Goal: Find specific page/section

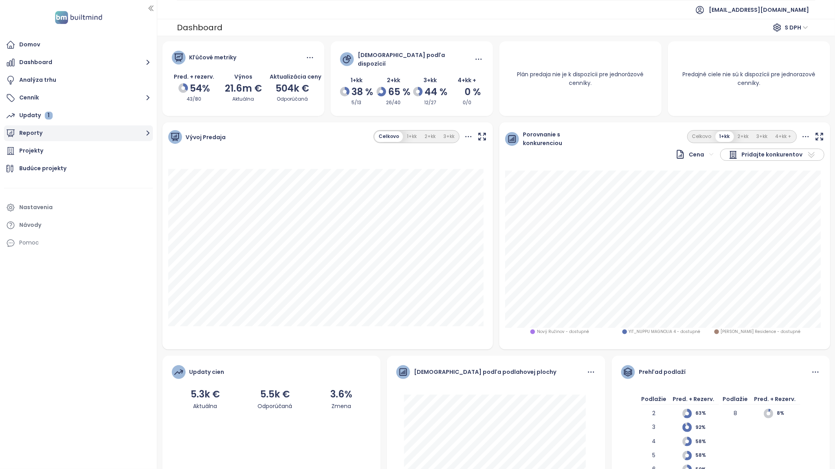
click at [22, 131] on button "Reporty" at bounding box center [78, 133] width 149 height 16
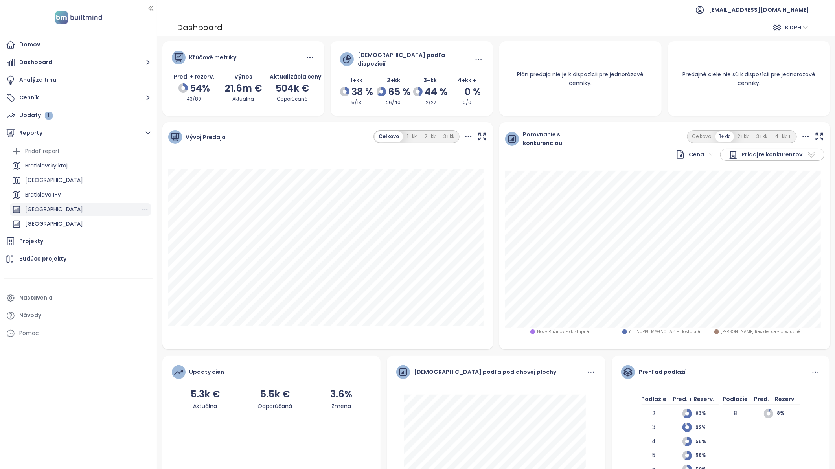
click at [48, 210] on div "[GEOGRAPHIC_DATA]" at bounding box center [54, 210] width 58 height 10
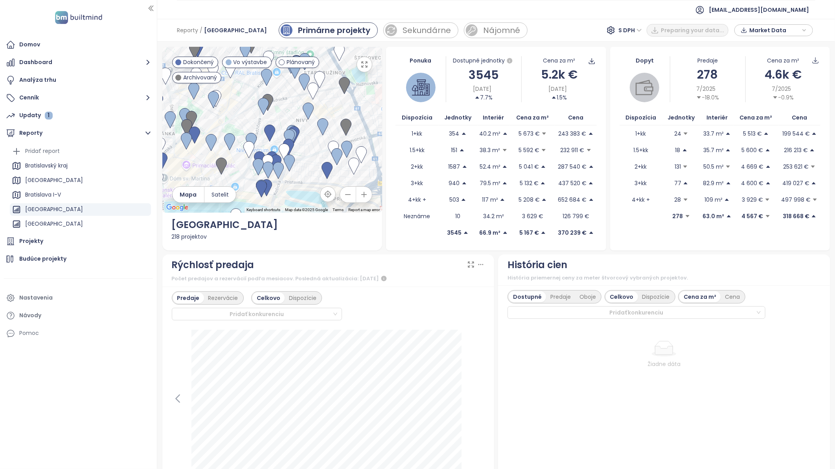
drag, startPoint x: 260, startPoint y: 144, endPoint x: 183, endPoint y: 92, distance: 93.2
click at [183, 92] on div at bounding box center [272, 130] width 220 height 166
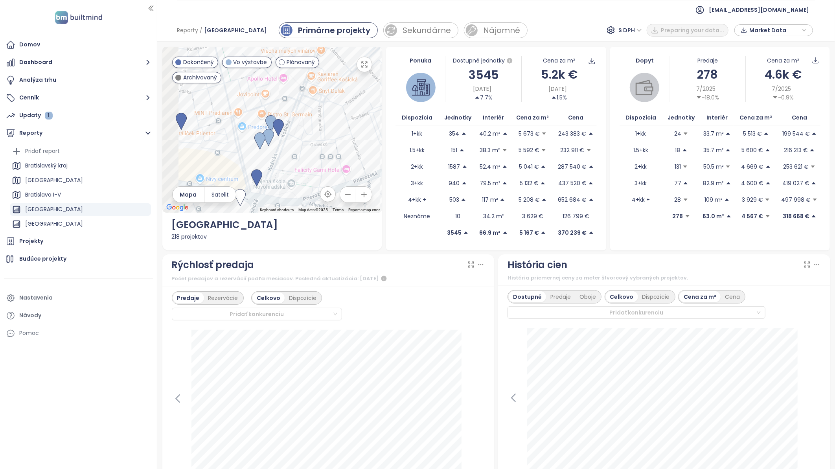
drag, startPoint x: 294, startPoint y: 130, endPoint x: 319, endPoint y: 163, distance: 41.5
click at [319, 163] on div at bounding box center [272, 130] width 220 height 166
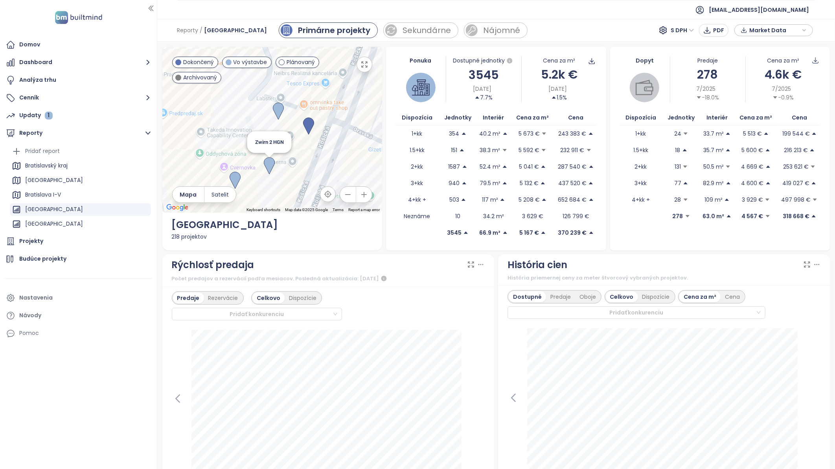
click at [270, 164] on img at bounding box center [269, 165] width 11 height 17
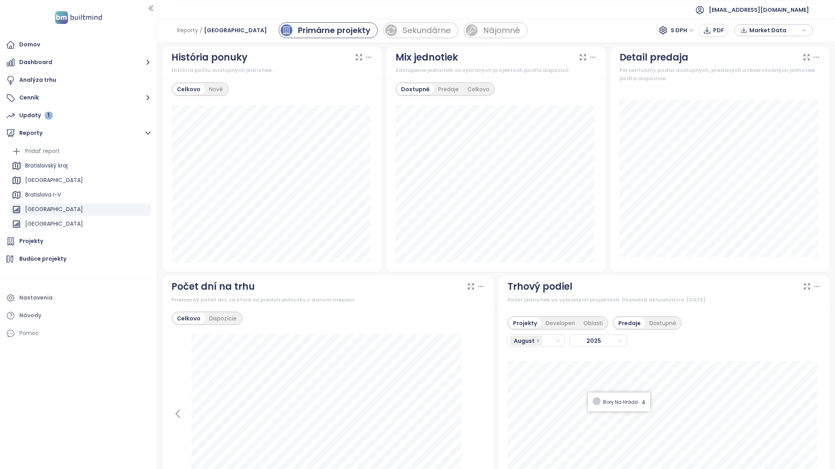
scroll to position [451, 0]
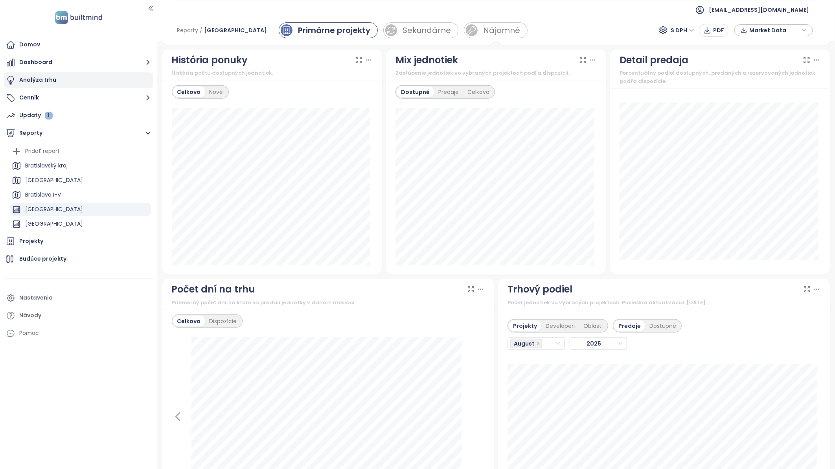
click at [37, 79] on div "Analýza trhu" at bounding box center [37, 80] width 37 height 10
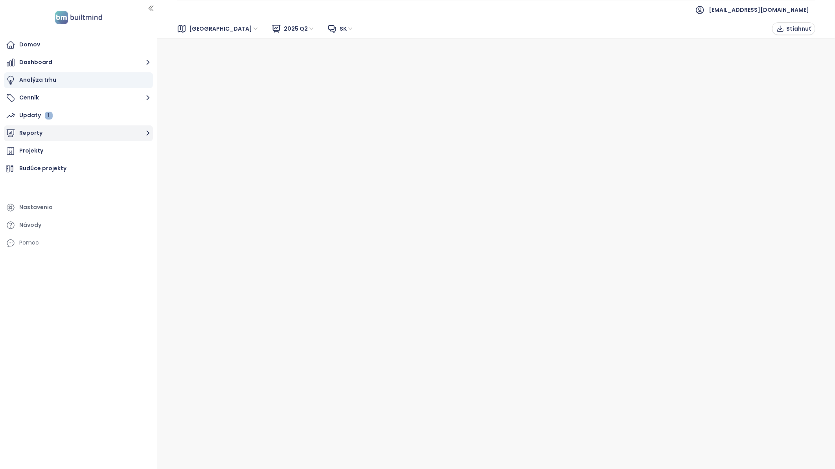
click at [37, 135] on button "Reporty" at bounding box center [78, 133] width 149 height 16
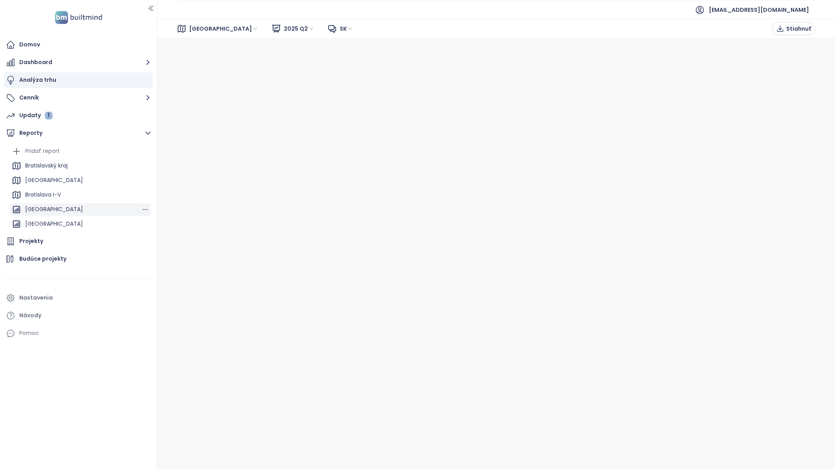
click at [46, 207] on div "[GEOGRAPHIC_DATA]" at bounding box center [54, 210] width 58 height 10
